Goal: Task Accomplishment & Management: Complete application form

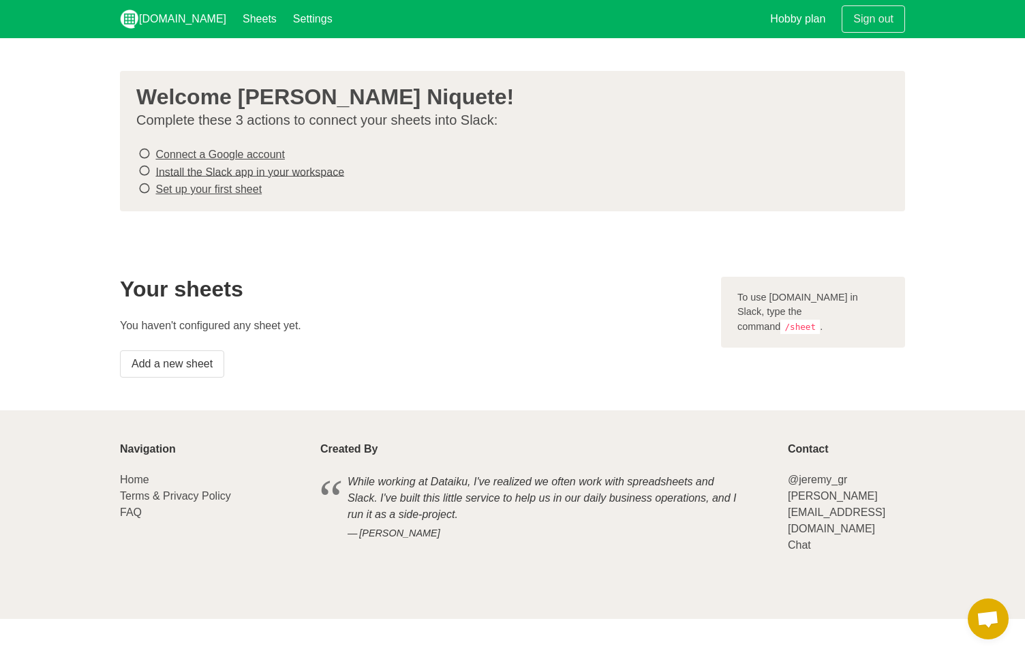
click at [816, 320] on code "/sheet" at bounding box center [800, 327] width 40 height 14
click at [144, 153] on icon at bounding box center [144, 153] width 12 height 18
click at [221, 155] on link "Connect a Google account" at bounding box center [219, 155] width 129 height 12
click at [188, 367] on link "Add a new sheet" at bounding box center [172, 363] width 104 height 27
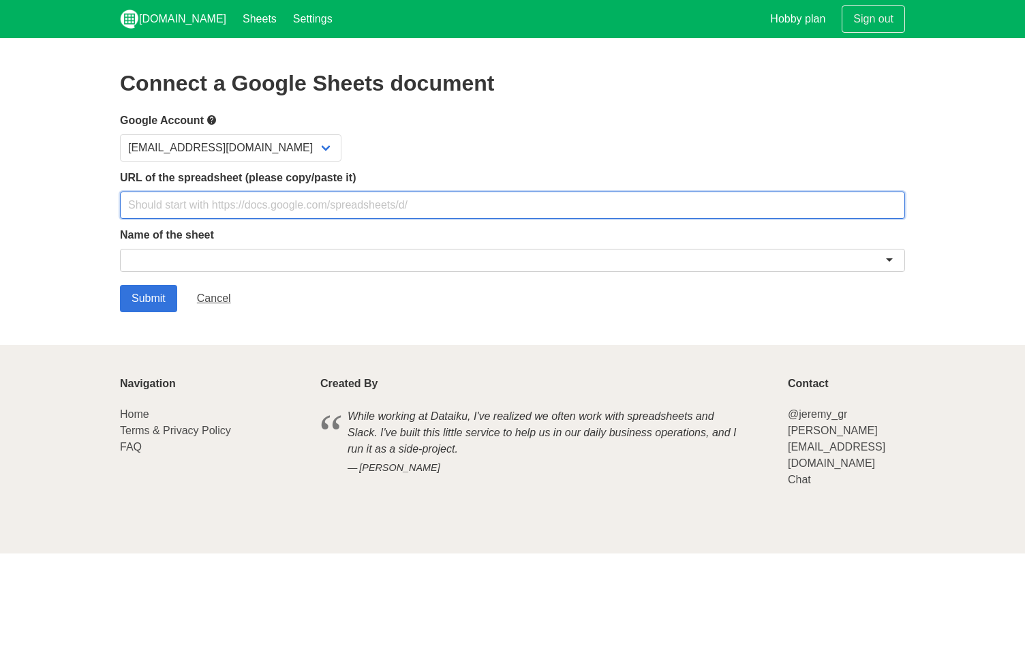
click at [242, 204] on input "text" at bounding box center [512, 204] width 785 height 27
click at [253, 211] on input "text" at bounding box center [512, 204] width 785 height 27
paste input "[URL][DOMAIN_NAME]"
type input "[URL][DOMAIN_NAME]"
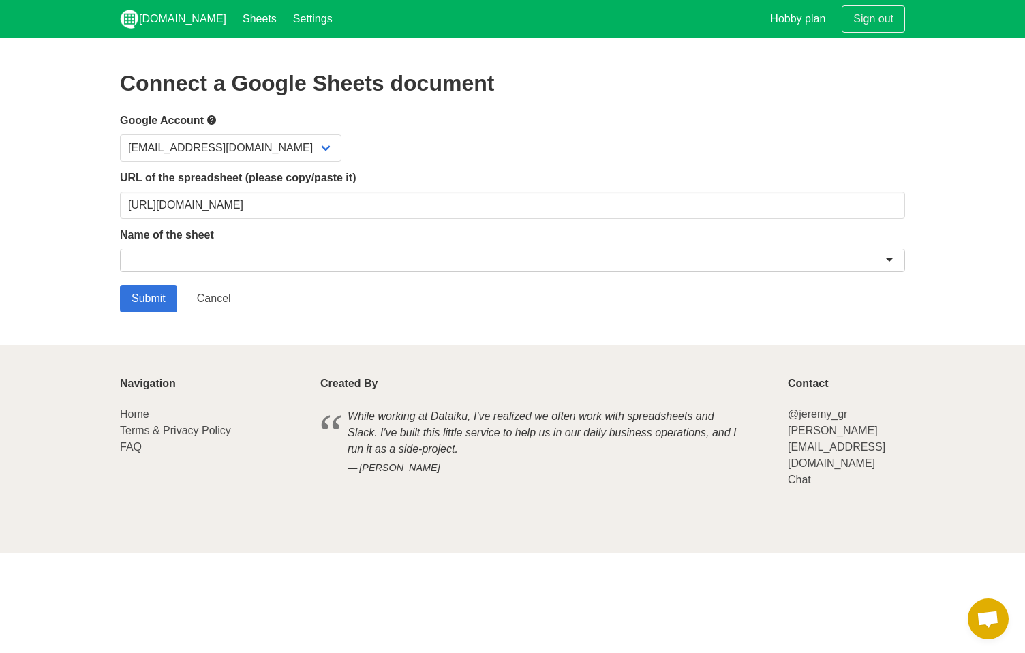
click at [227, 268] on div at bounding box center [512, 260] width 785 height 23
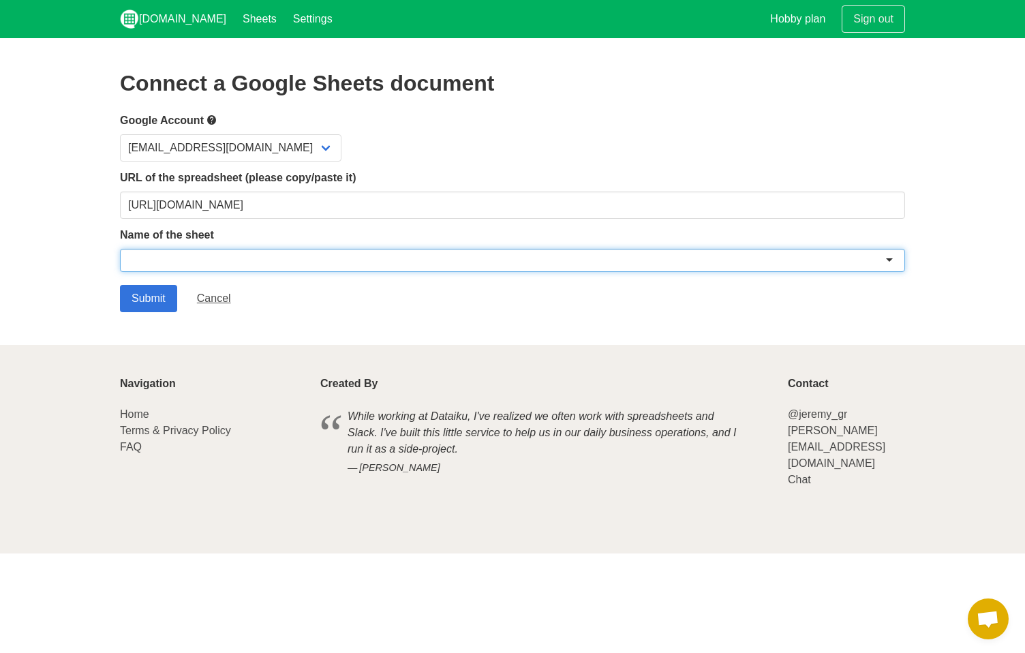
click at [301, 274] on div at bounding box center [512, 263] width 785 height 28
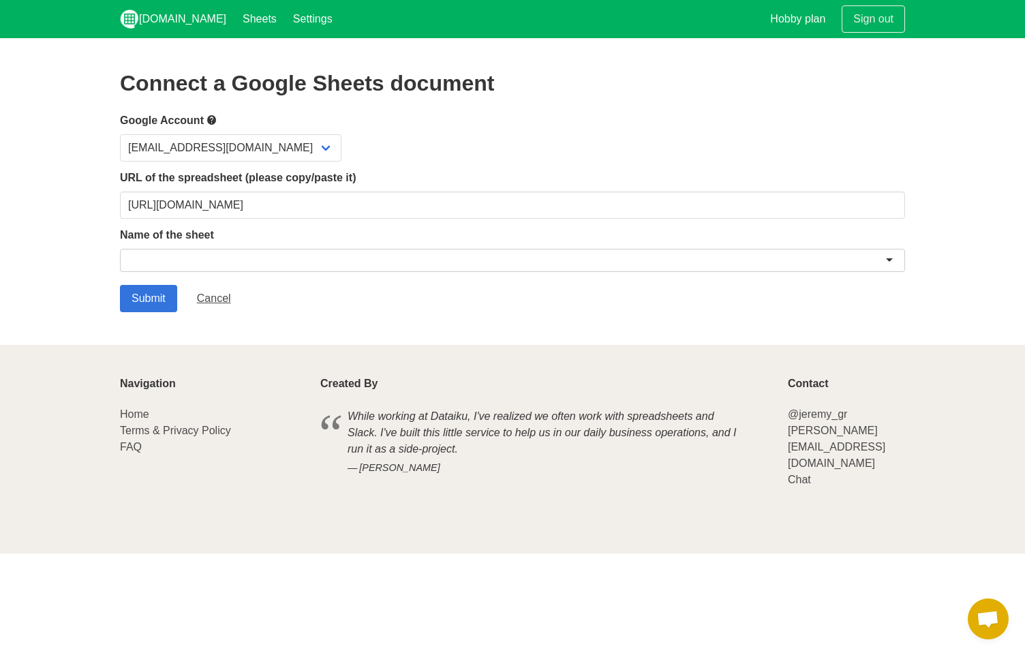
click at [321, 263] on div at bounding box center [512, 260] width 785 height 23
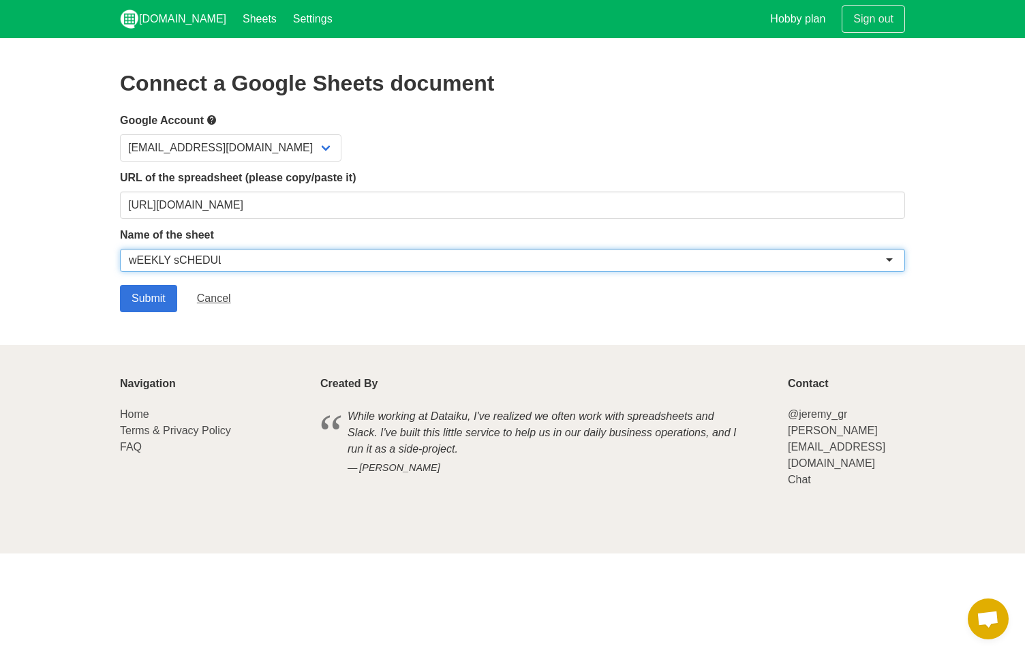
drag, startPoint x: 306, startPoint y: 257, endPoint x: 45, endPoint y: 259, distance: 261.0
click at [45, 259] on section "Connect a Google Sheets document Google Account ksilverio@emvia.cx URL of the s…" at bounding box center [512, 191] width 1025 height 307
type input "w"
type input "S"
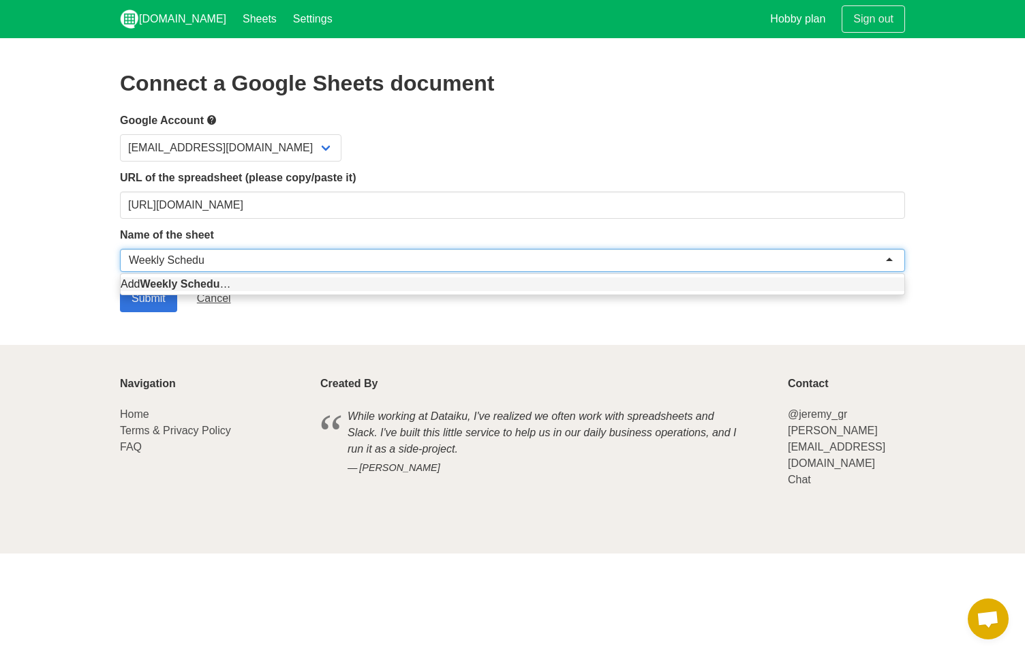
type input "Weekly Schedule"
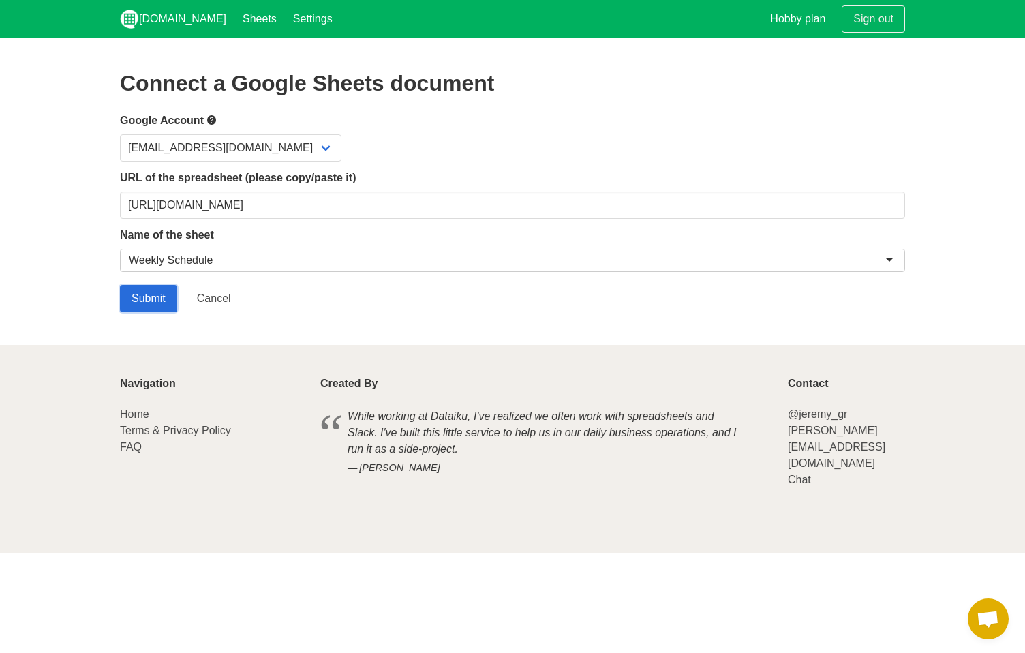
click at [148, 303] on input "Submit" at bounding box center [148, 298] width 57 height 27
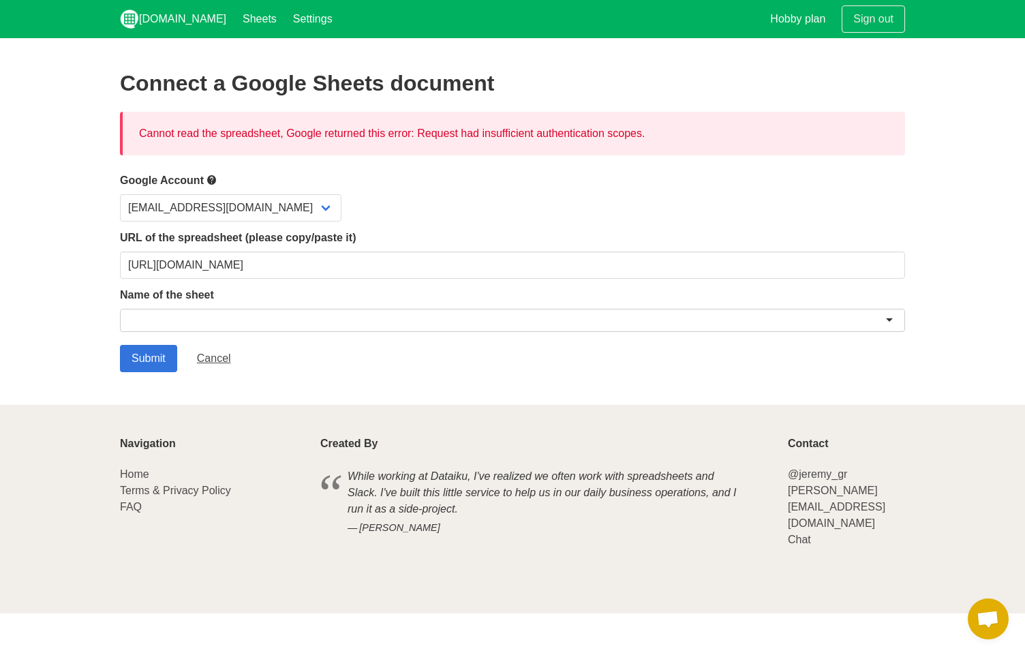
click at [639, 312] on div at bounding box center [512, 320] width 785 height 23
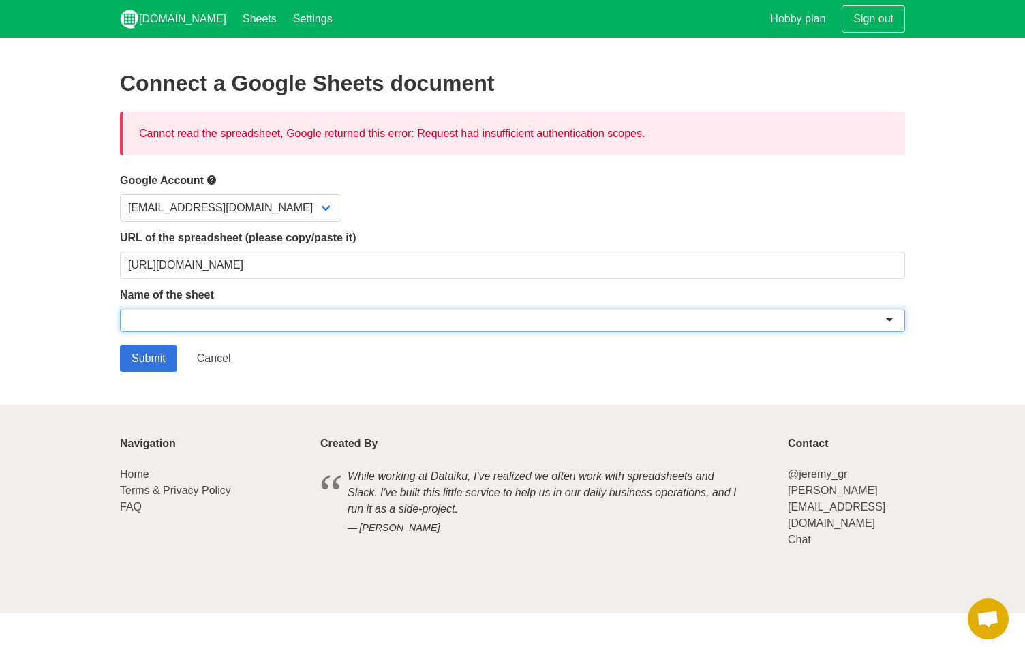
click at [893, 320] on div at bounding box center [512, 320] width 785 height 23
click at [132, 352] on input "Submit" at bounding box center [148, 358] width 57 height 27
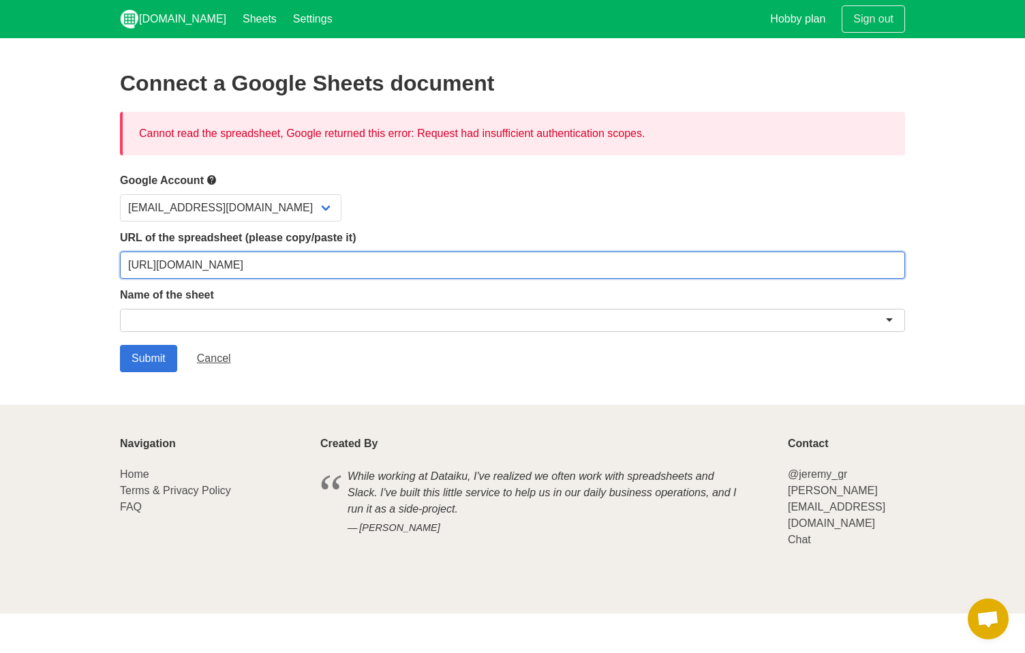
click at [447, 254] on input "[URL][DOMAIN_NAME]" at bounding box center [512, 264] width 785 height 27
paste input "usp=sharing"
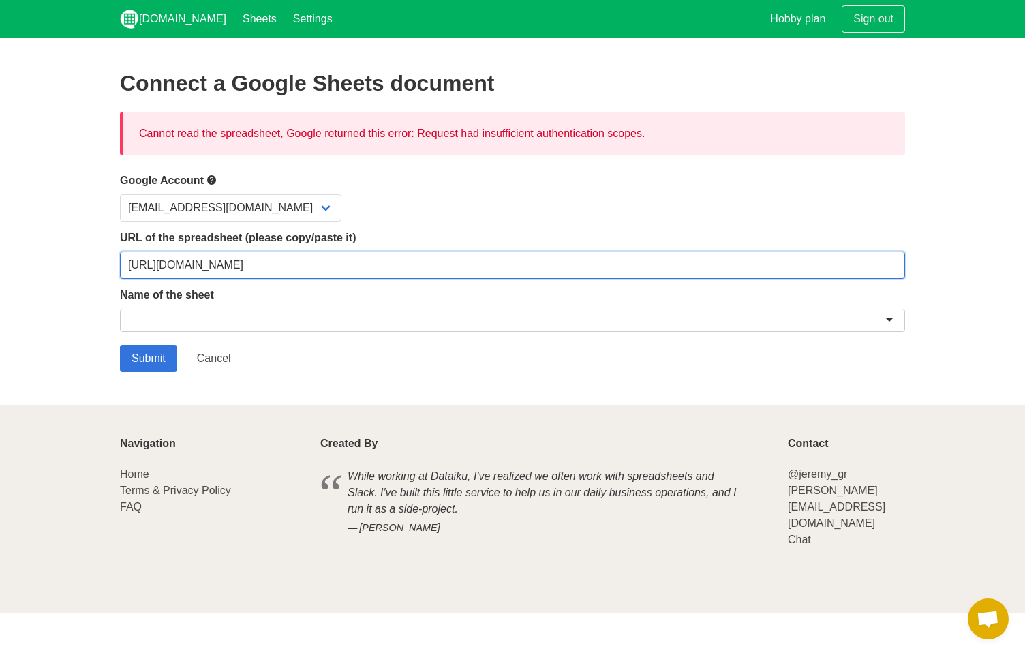
type input "[URL][DOMAIN_NAME]"
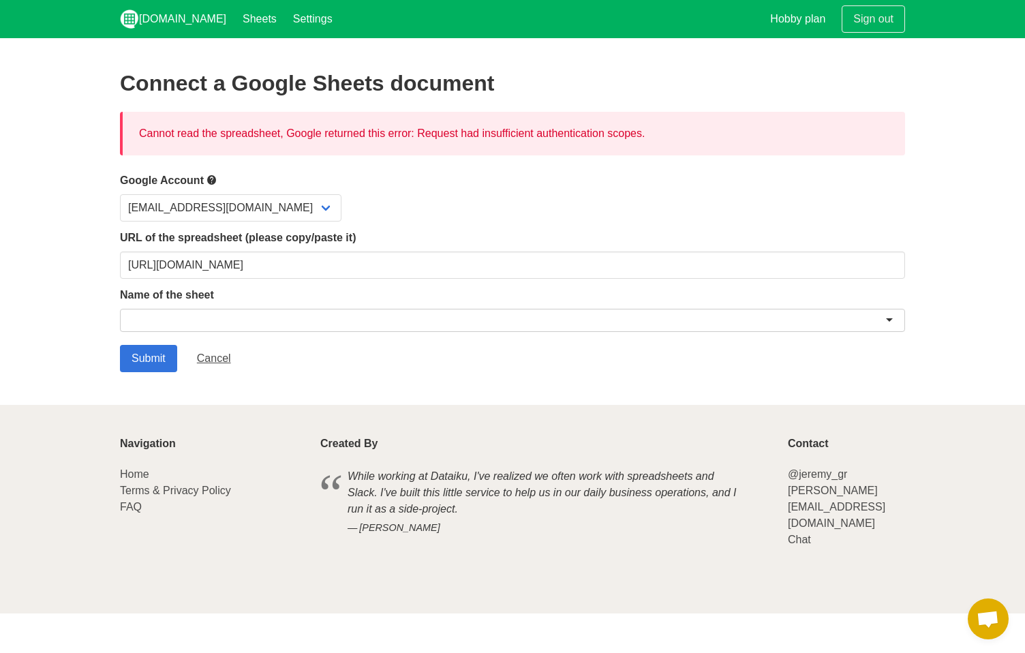
click at [172, 322] on div at bounding box center [512, 320] width 785 height 23
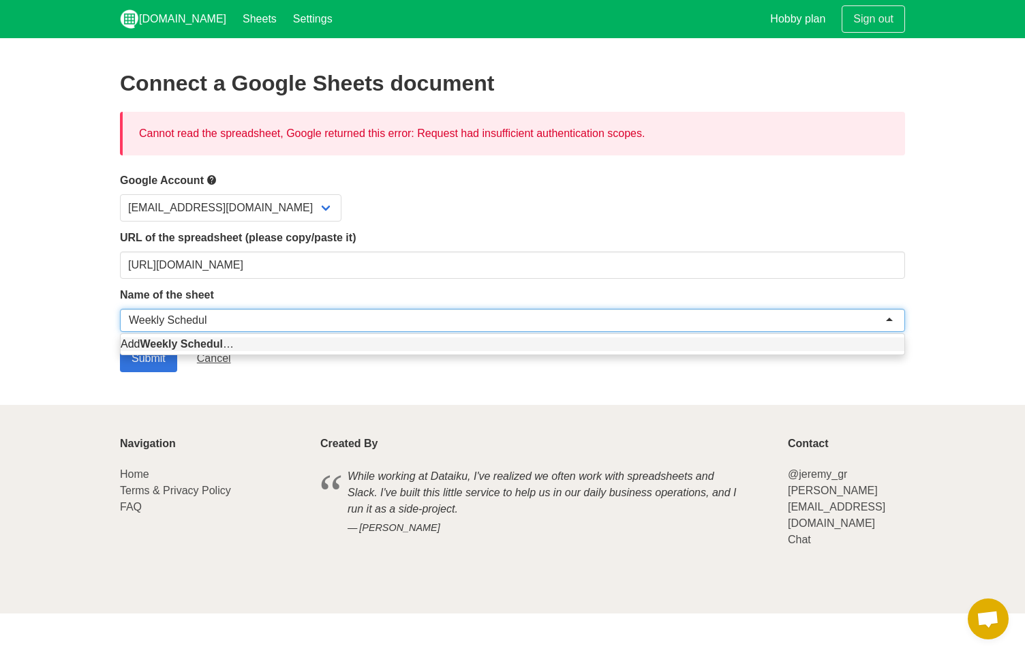
type input "Weekly Schedule"
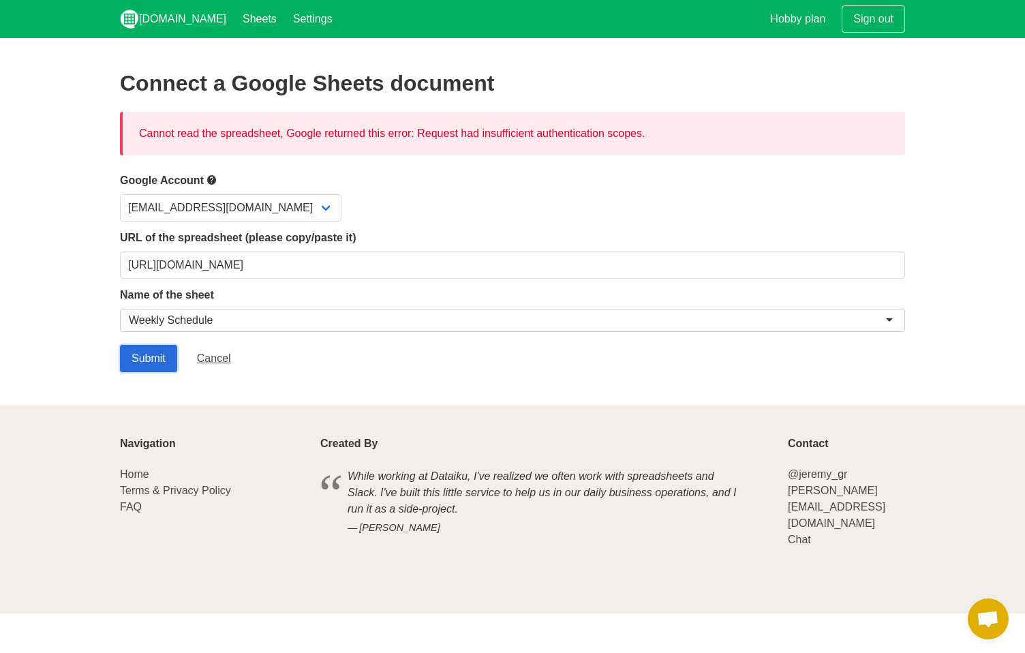
click at [166, 360] on input "Submit" at bounding box center [148, 358] width 57 height 27
click at [215, 357] on link "Cancel" at bounding box center [213, 358] width 57 height 27
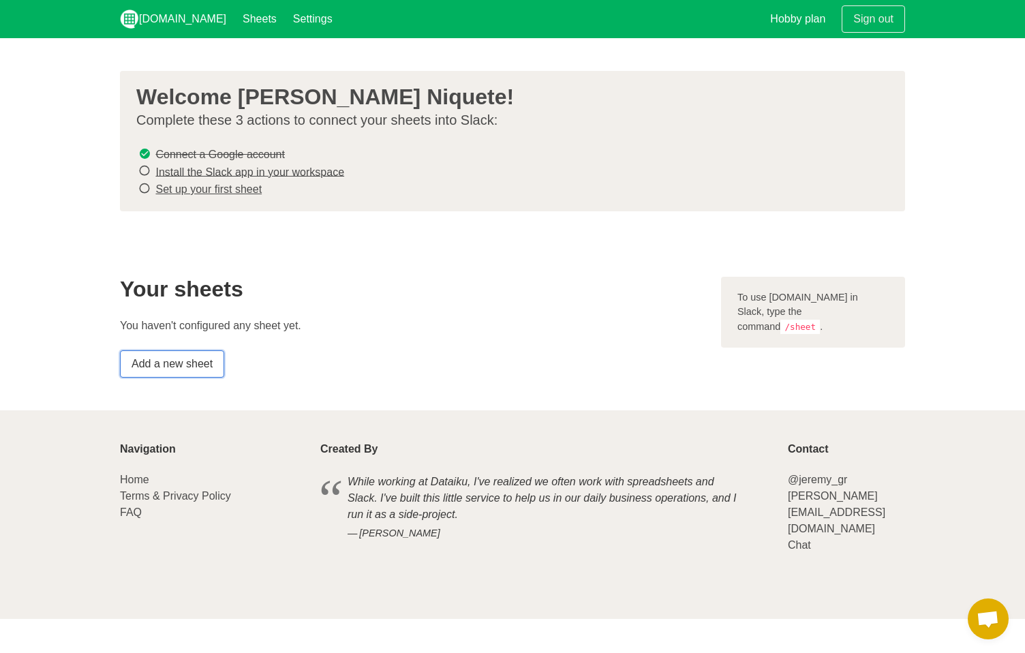
click at [177, 357] on link "Add a new sheet" at bounding box center [172, 363] width 104 height 27
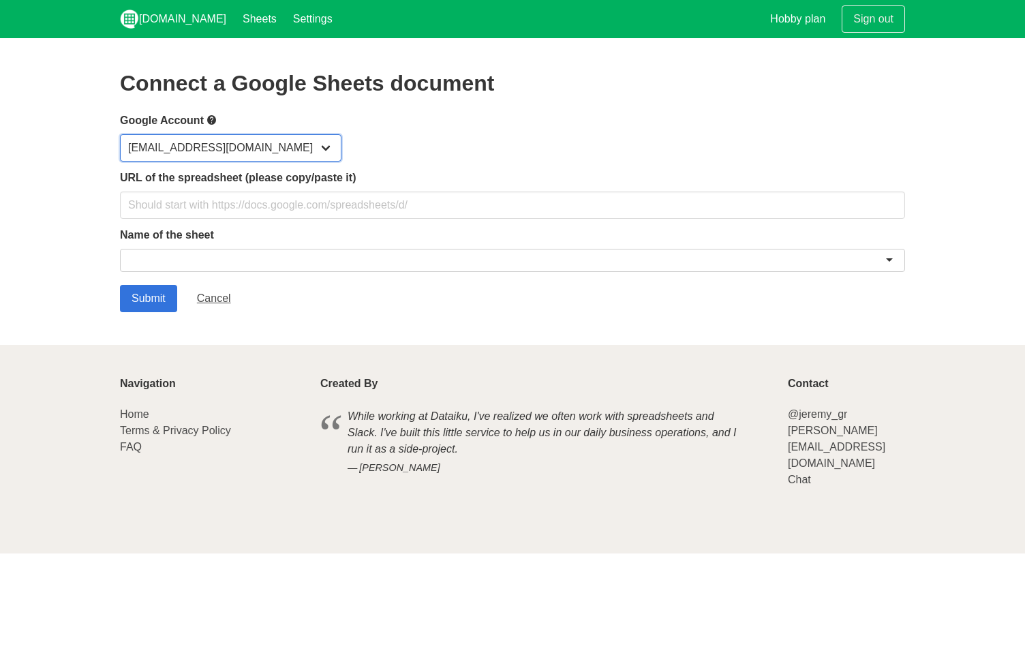
click at [215, 145] on select "ksilverio@emvia.cx" at bounding box center [230, 147] width 221 height 27
click at [120, 134] on select "ksilverio@emvia.cx" at bounding box center [230, 147] width 221 height 27
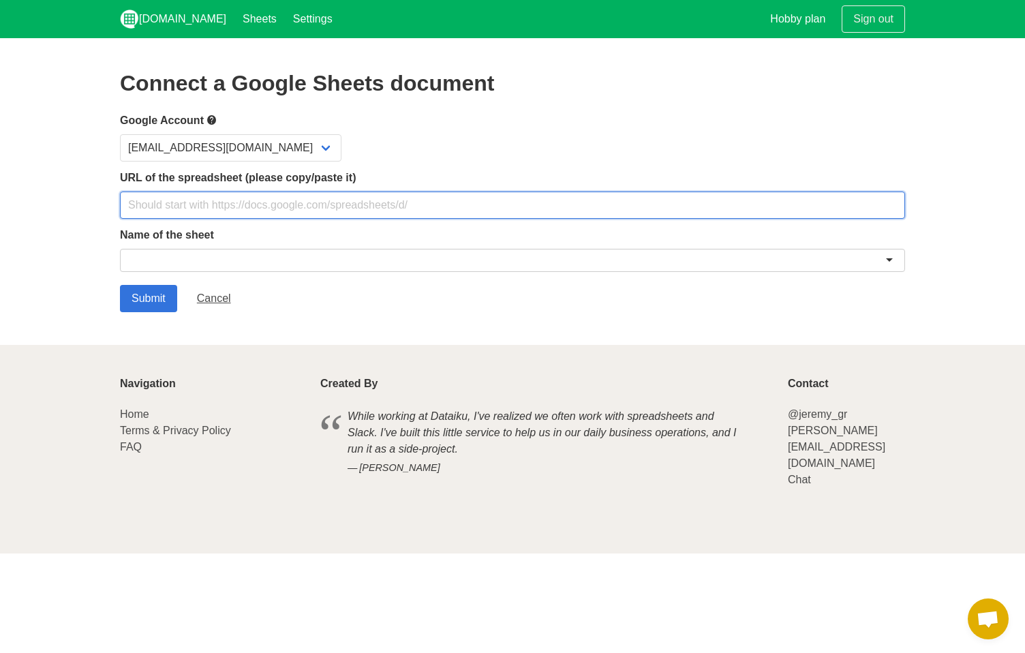
click at [229, 212] on input "text" at bounding box center [512, 204] width 785 height 27
paste input "https://docs.google.com/spreadsheets/d/1-TQm1NAQj9u5Fzmwve-3-nhQfH79nQNWSZsRPfn…"
type input "https://docs.google.com/spreadsheets/d/1-TQm1NAQj9u5Fzmwve-3-nhQfH79nQNWSZsRPfn…"
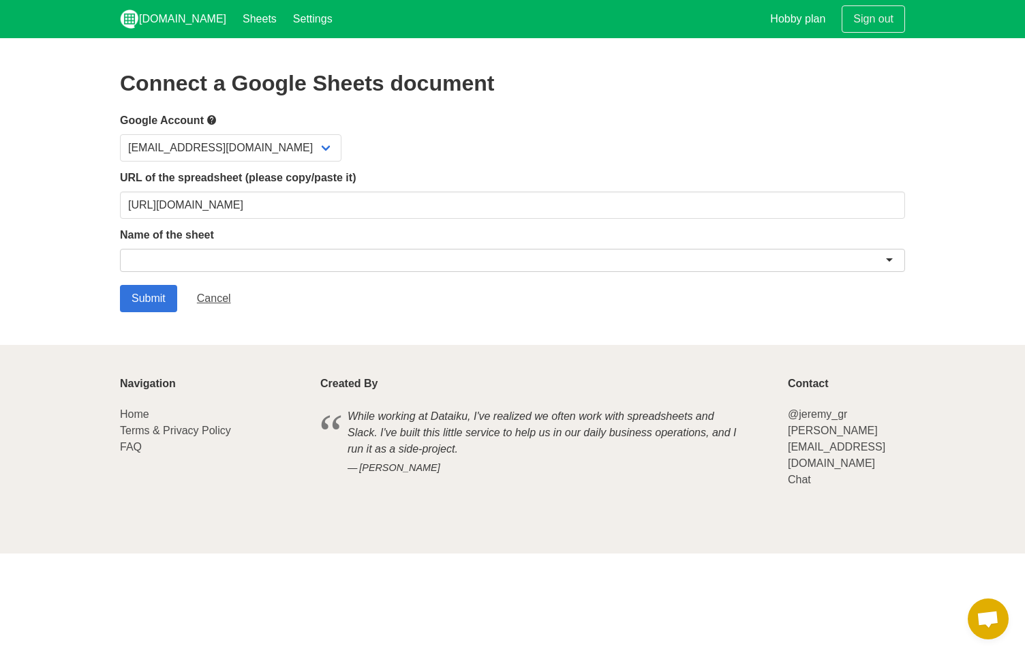
click at [239, 252] on div at bounding box center [512, 260] width 785 height 23
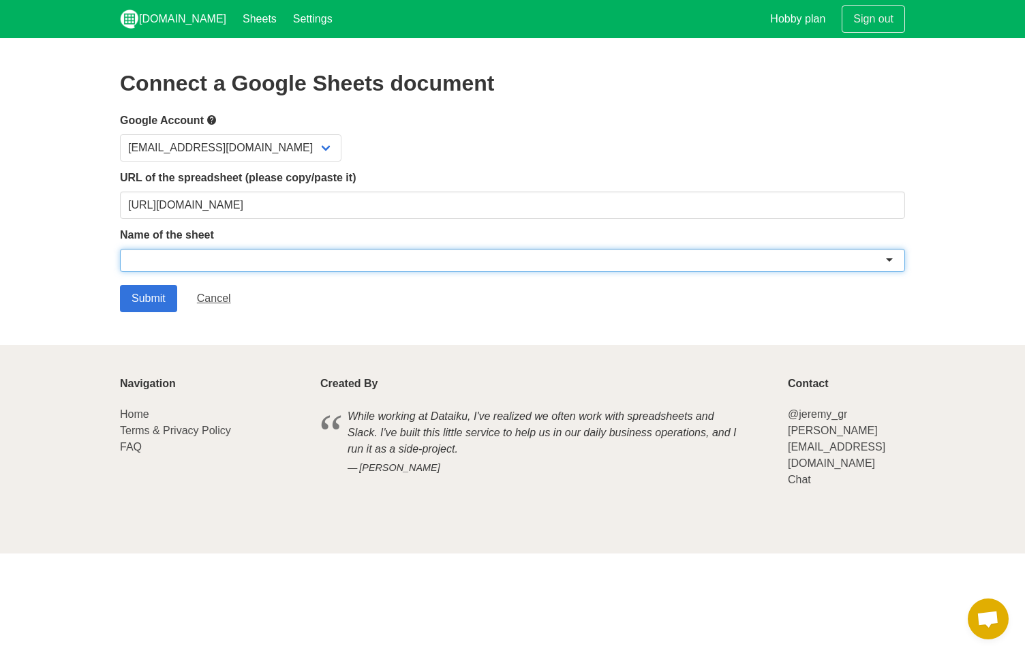
type input "a"
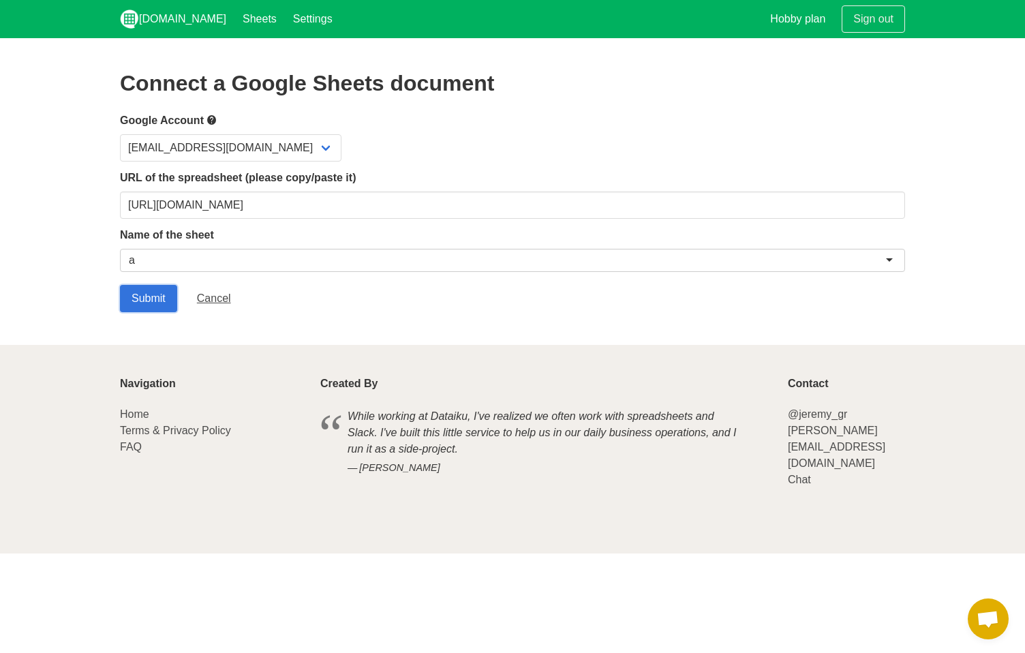
click at [120, 285] on input "Submit" at bounding box center [148, 298] width 57 height 27
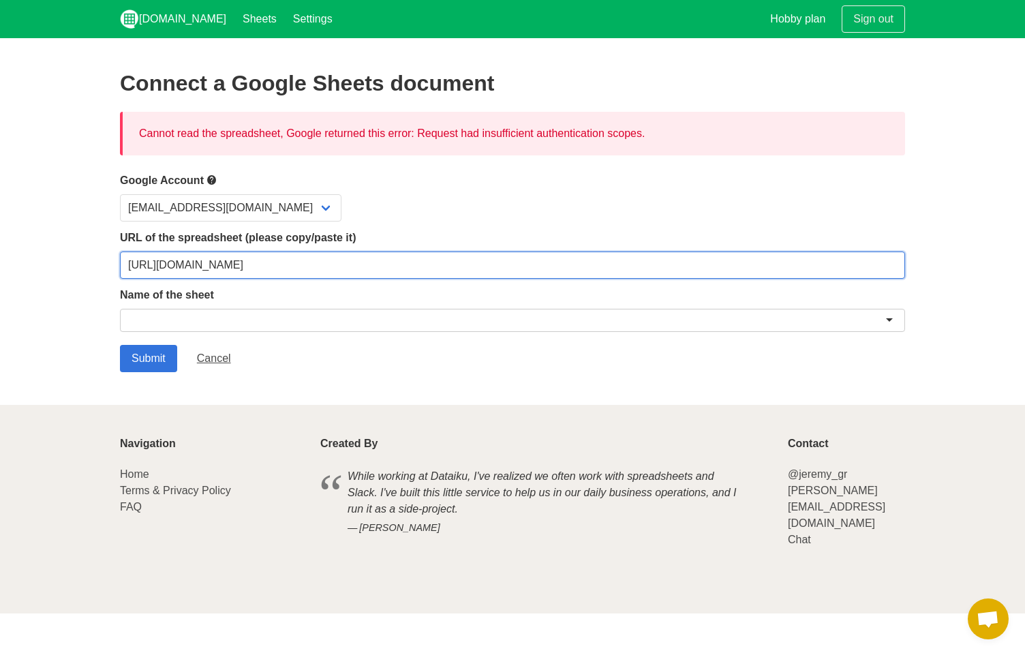
click at [301, 273] on input "https://docs.google.com/spreadsheets/d/1-TQm1NAQj9u5Fzmwve-3-nhQfH79nQNWSZsRPfn…" at bounding box center [512, 264] width 785 height 27
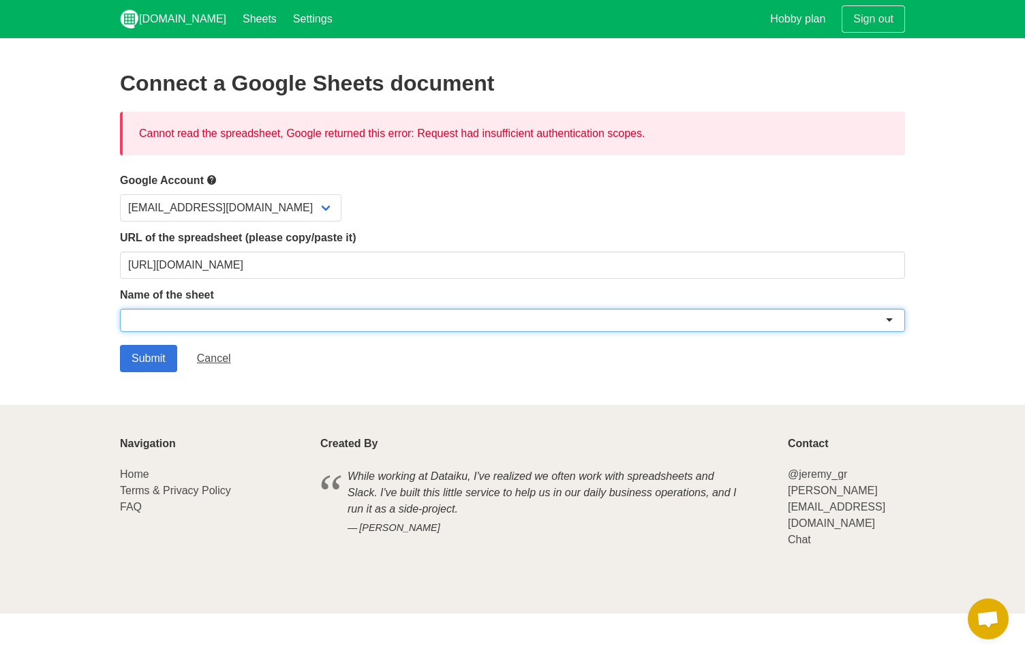
click at [299, 319] on div at bounding box center [512, 320] width 785 height 23
type input "a"
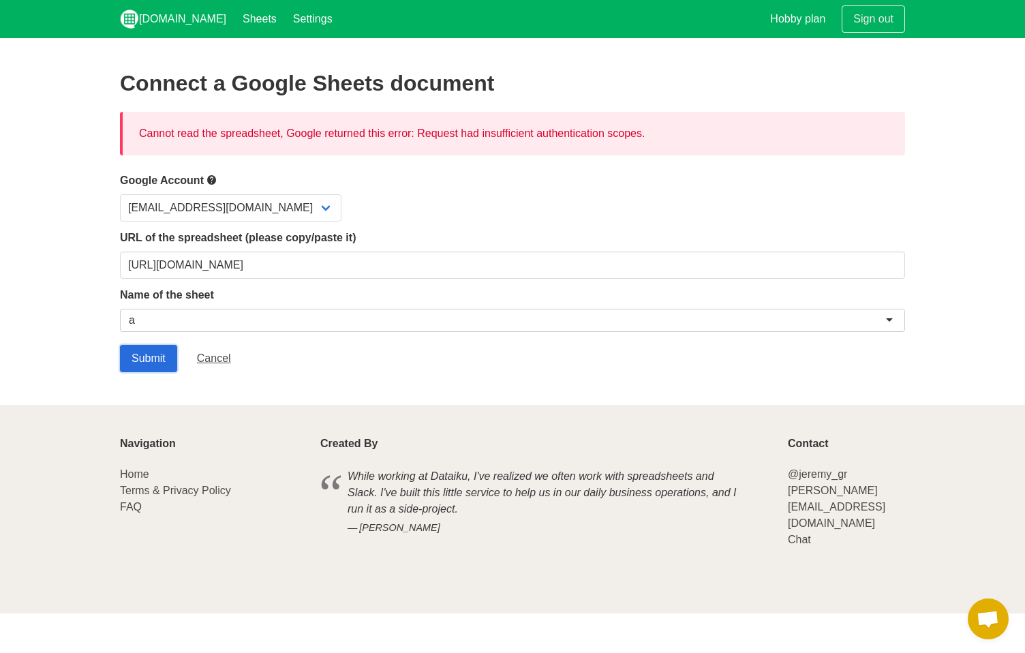
click at [155, 364] on input "Submit" at bounding box center [148, 358] width 57 height 27
click at [217, 356] on link "Cancel" at bounding box center [213, 358] width 57 height 27
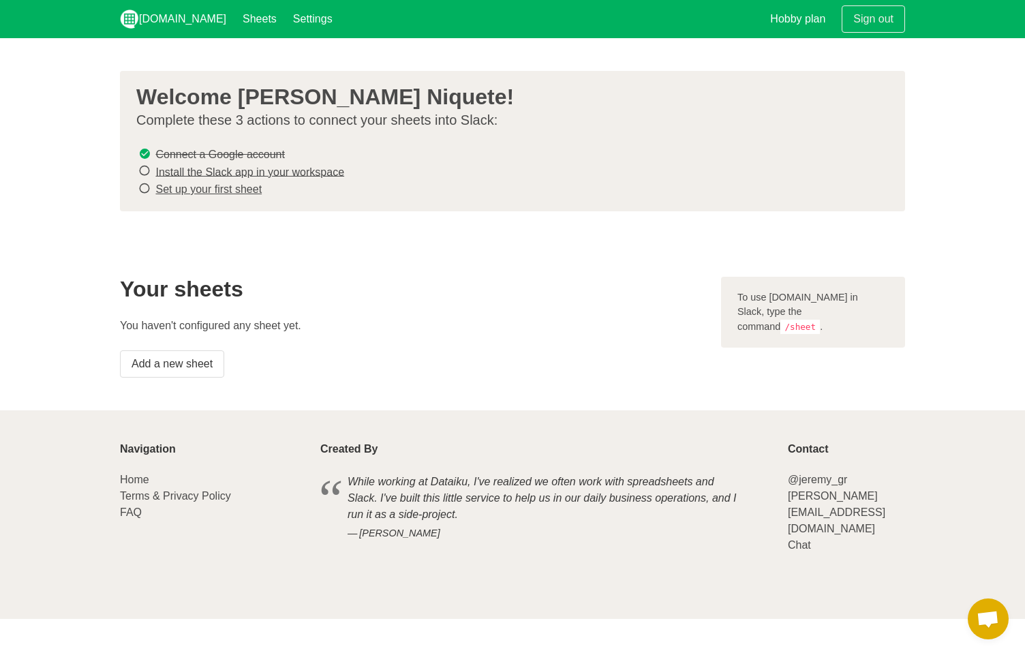
click at [160, 167] on link "Install the Slack app in your workspace" at bounding box center [249, 172] width 189 height 12
click at [221, 191] on link "Set up your first sheet" at bounding box center [208, 189] width 106 height 12
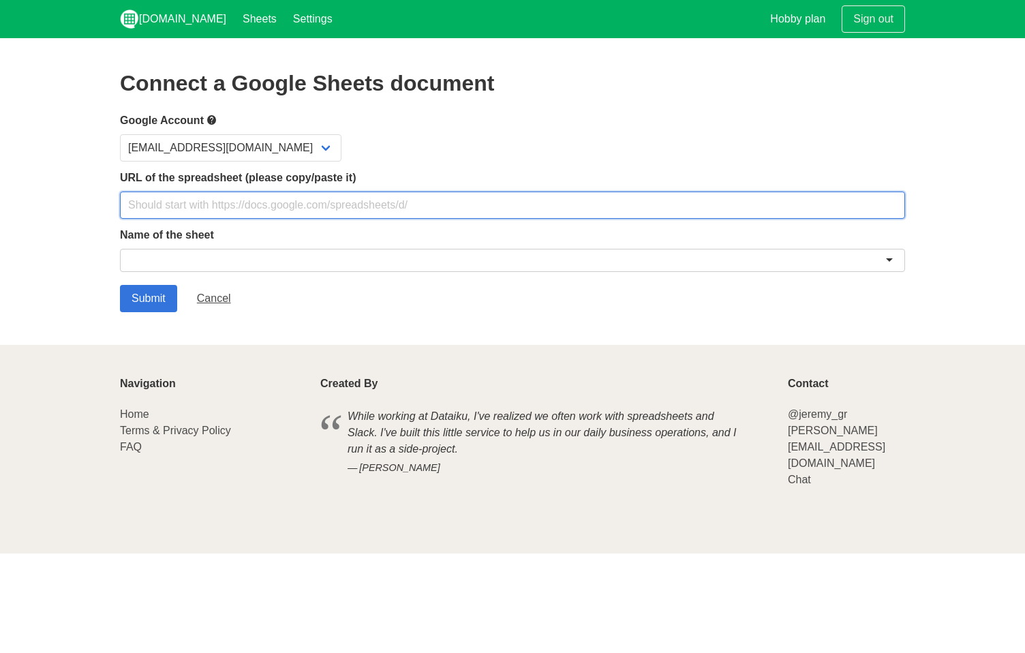
click at [331, 207] on input "text" at bounding box center [512, 204] width 785 height 27
paste input "[URL][DOMAIN_NAME]"
type input "[URL][DOMAIN_NAME]"
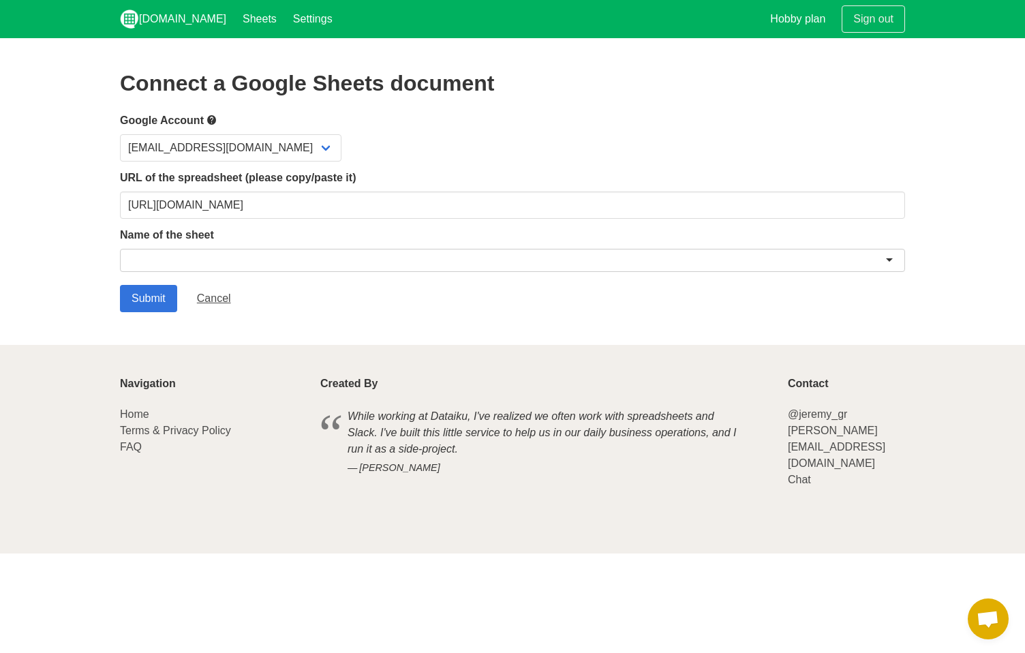
click at [338, 271] on div at bounding box center [512, 263] width 785 height 28
click at [350, 260] on div at bounding box center [512, 260] width 785 height 23
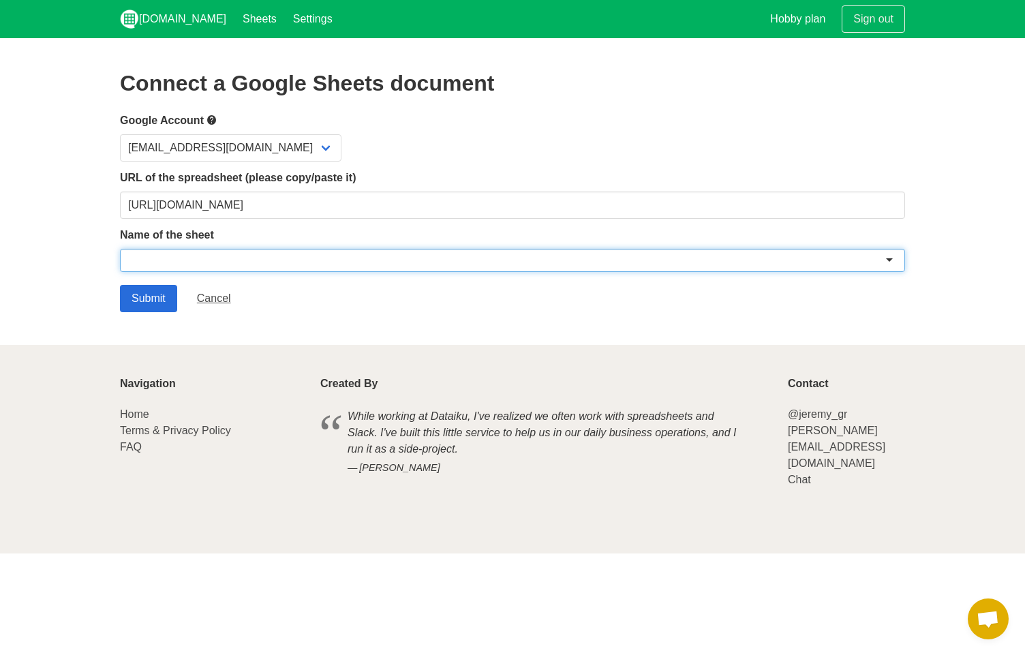
type input "A"
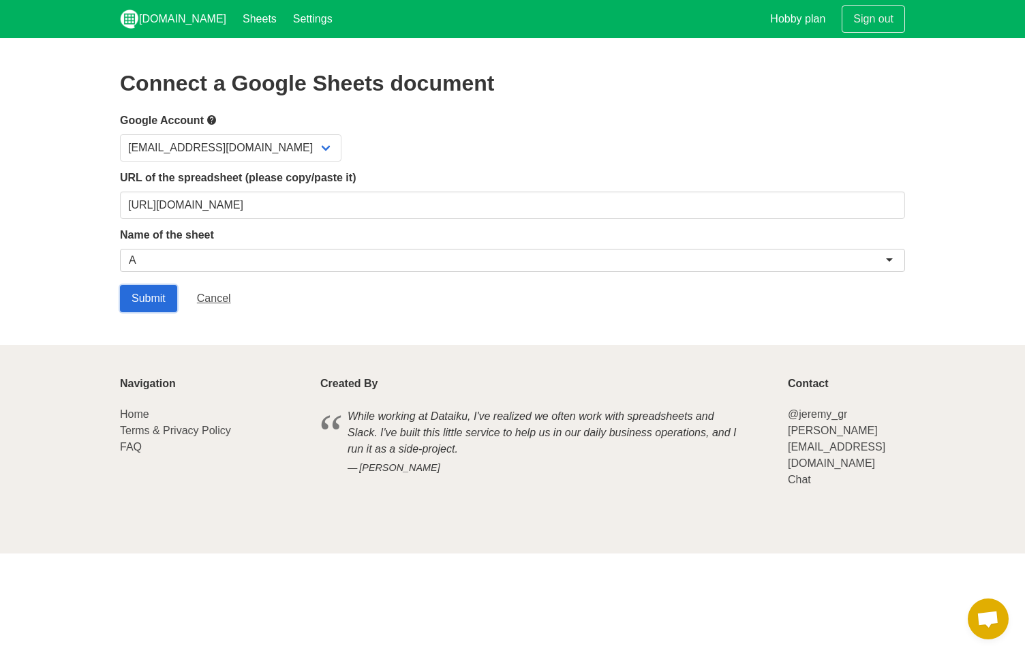
click at [140, 288] on input "Submit" at bounding box center [148, 298] width 57 height 27
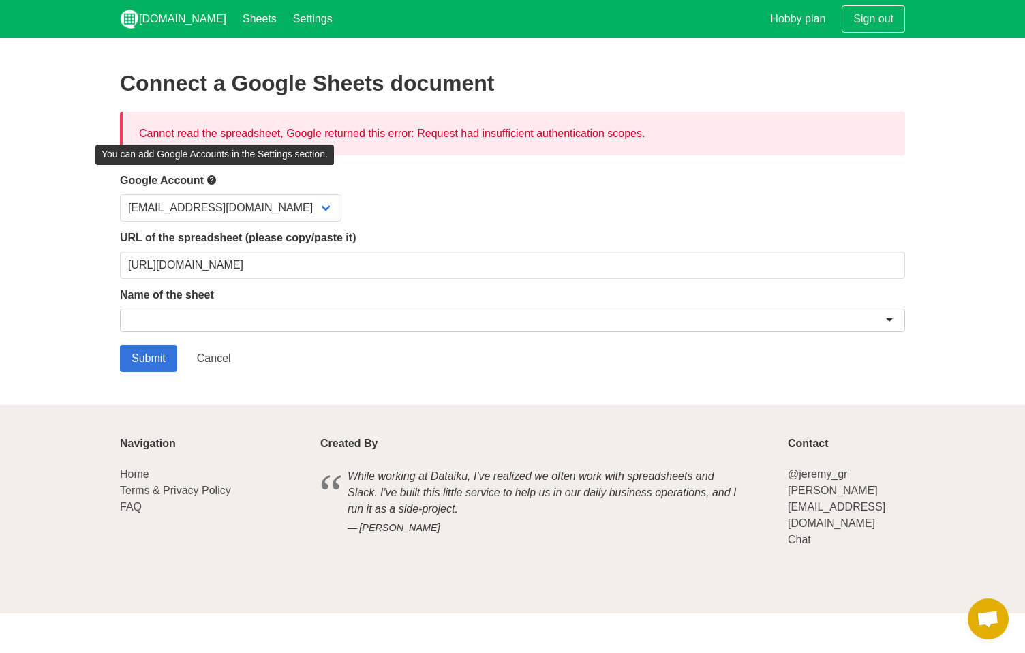
click at [213, 176] on icon at bounding box center [211, 180] width 11 height 17
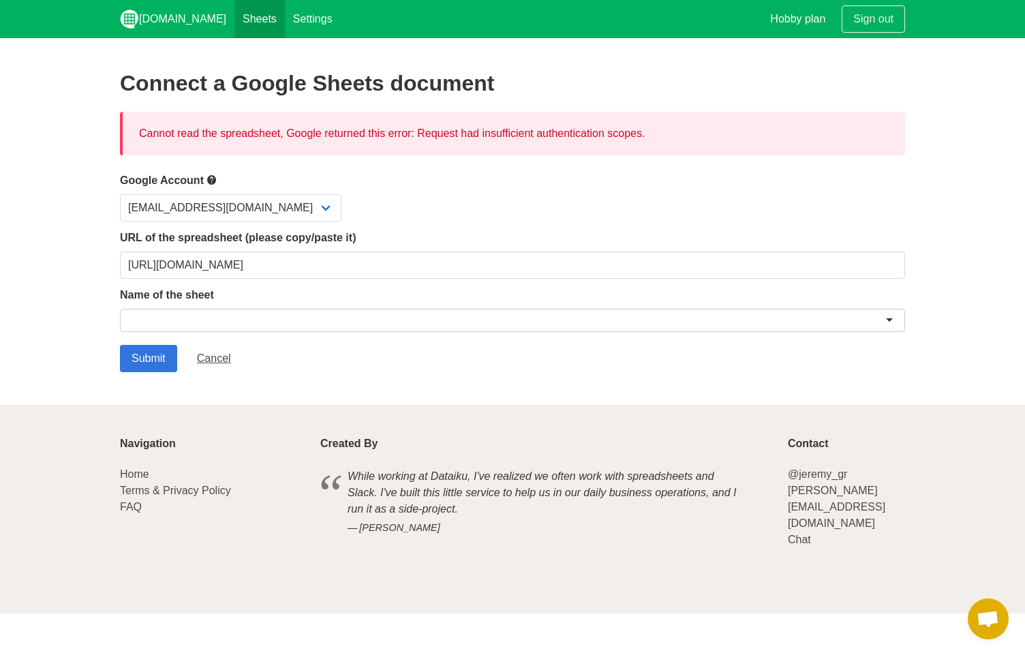
click at [234, 20] on link "Sheets" at bounding box center [259, 19] width 50 height 38
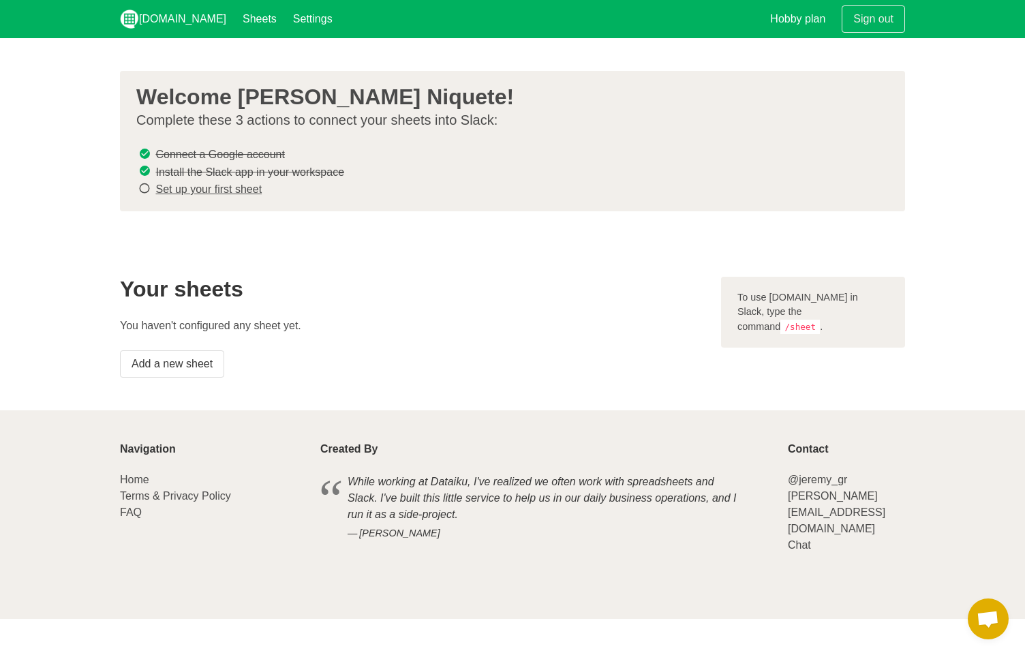
click at [564, 323] on p "You haven't configured any sheet yet." at bounding box center [412, 326] width 585 height 16
click at [285, 30] on link "Settings" at bounding box center [313, 19] width 56 height 38
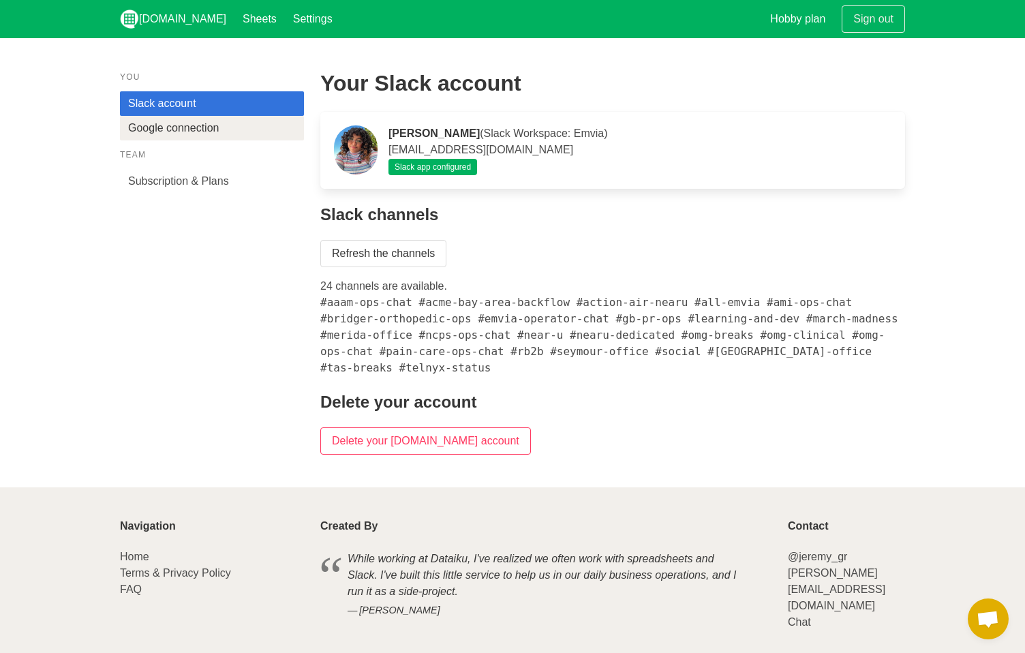
click at [175, 134] on link "Google connection" at bounding box center [212, 128] width 184 height 25
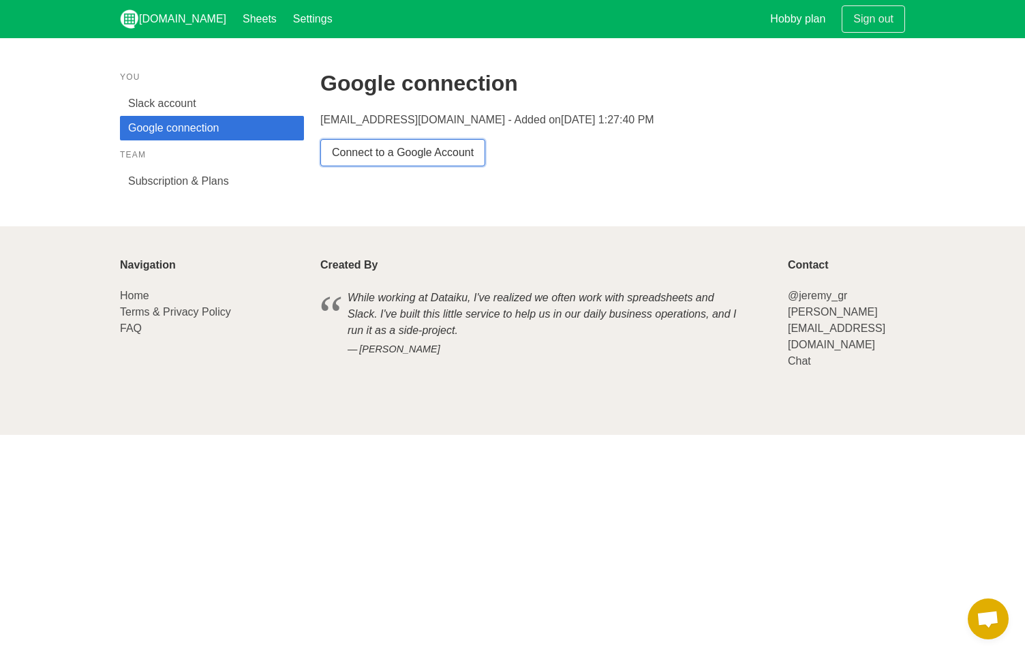
click at [420, 157] on link "Connect to a Google Account" at bounding box center [402, 152] width 165 height 27
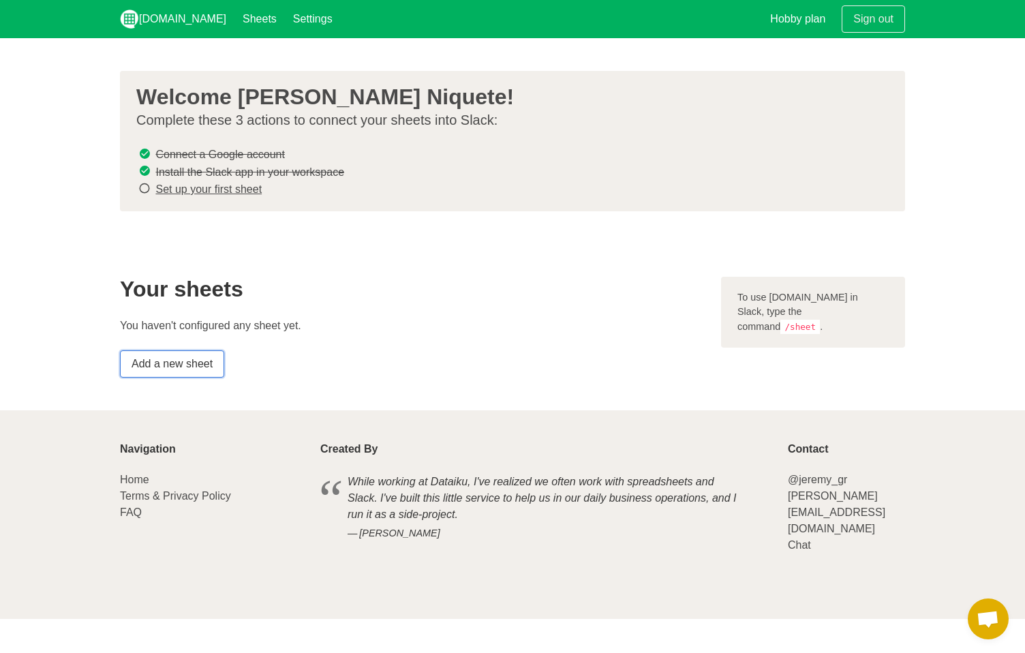
click at [189, 358] on link "Add a new sheet" at bounding box center [172, 363] width 104 height 27
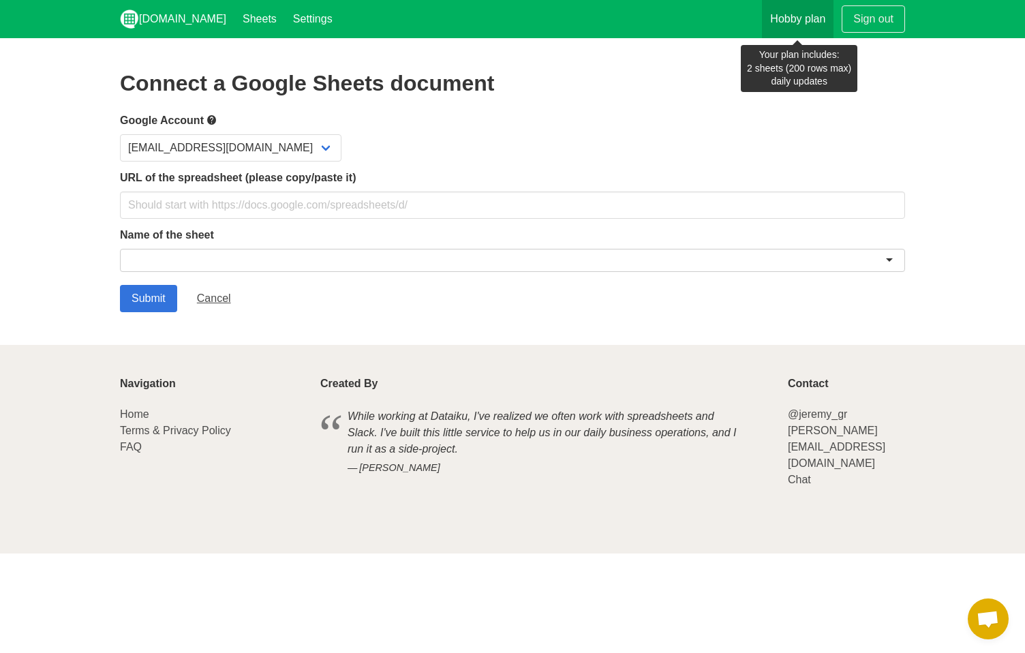
click at [818, 30] on link "Hobby plan" at bounding box center [798, 19] width 72 height 38
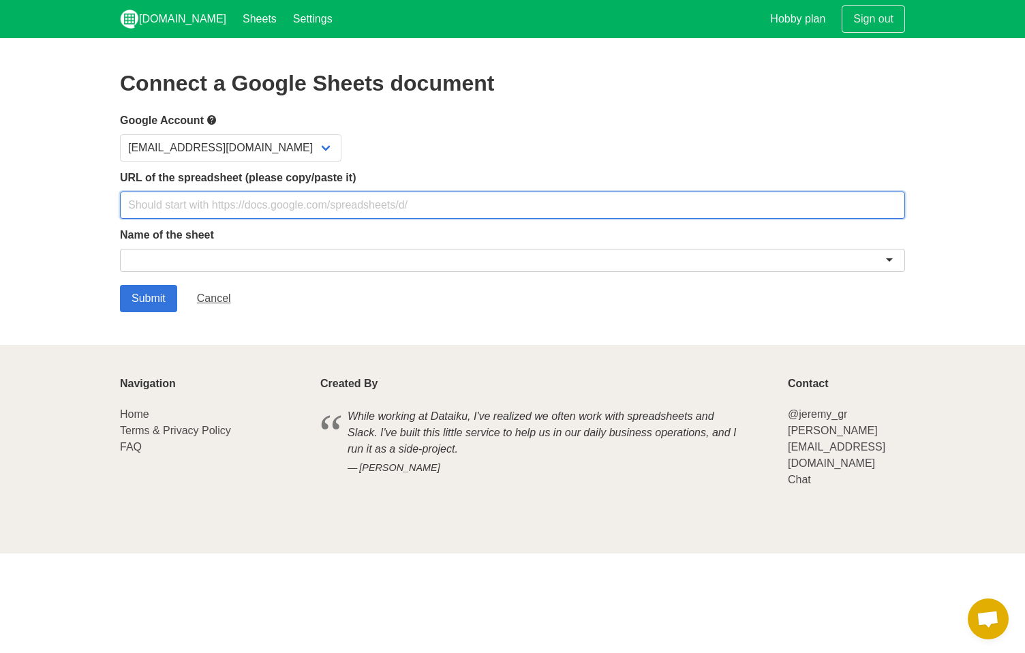
click at [475, 200] on input "text" at bounding box center [512, 204] width 785 height 27
paste input "https://docs.google.com/spreadsheets/d/1-TQm1NAQj9u5Fzmwve-3-nhQfH79nQNWSZsRPfn…"
type input "https://docs.google.com/spreadsheets/d/1-TQm1NAQj9u5Fzmwve-3-nhQfH79nQNWSZsRPfn…"
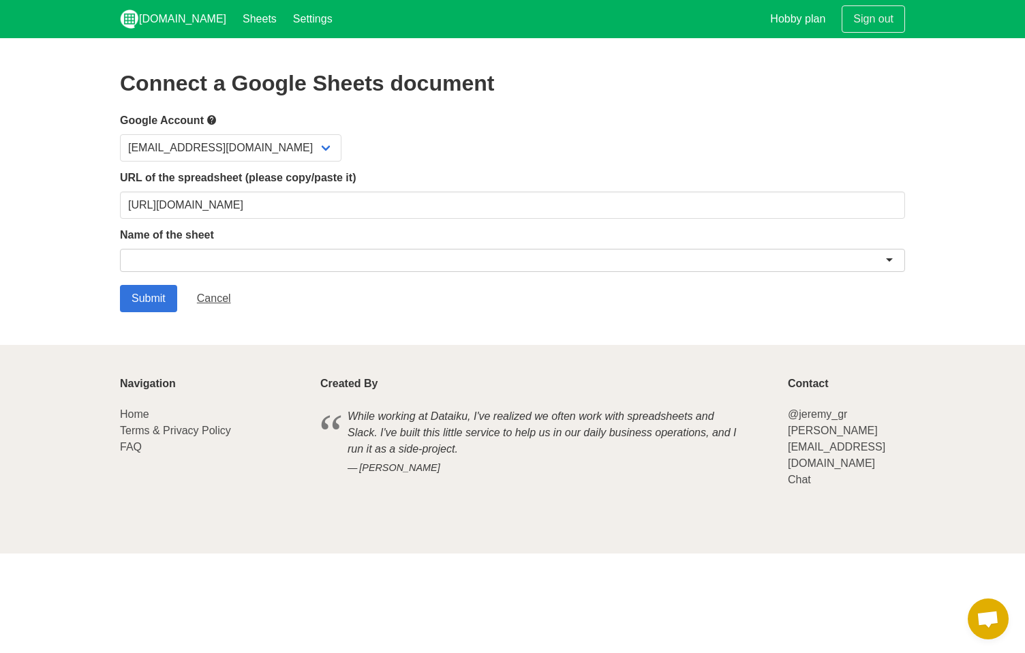
click at [449, 254] on div at bounding box center [512, 260] width 785 height 23
click at [120, 285] on input "Submit" at bounding box center [148, 298] width 57 height 27
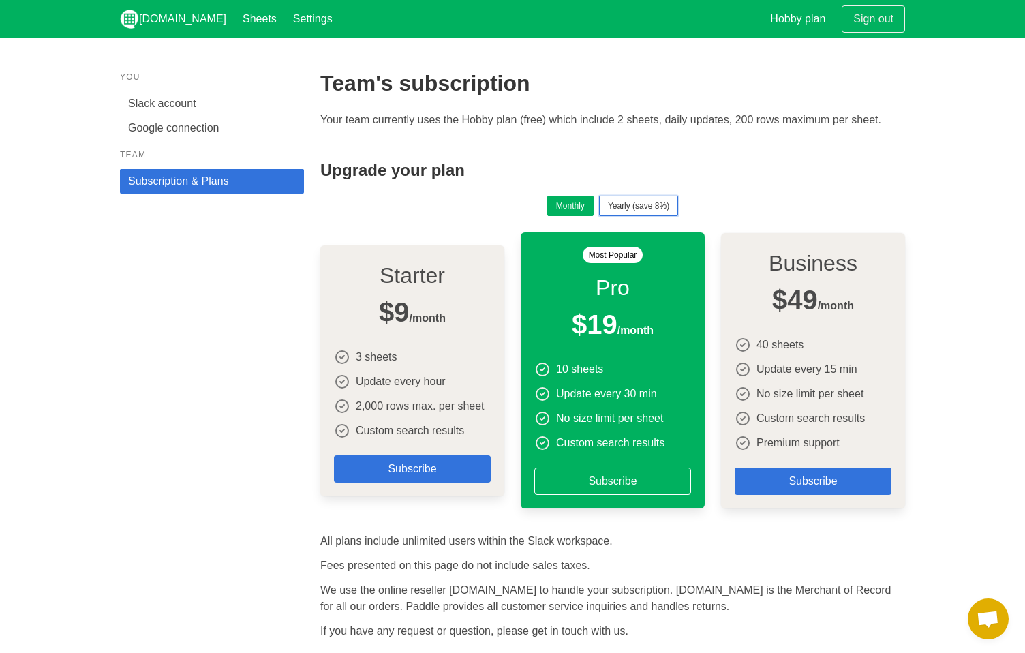
click at [624, 209] on button "Yearly (save 8%)" at bounding box center [638, 206] width 79 height 20
